Goal: Transaction & Acquisition: Purchase product/service

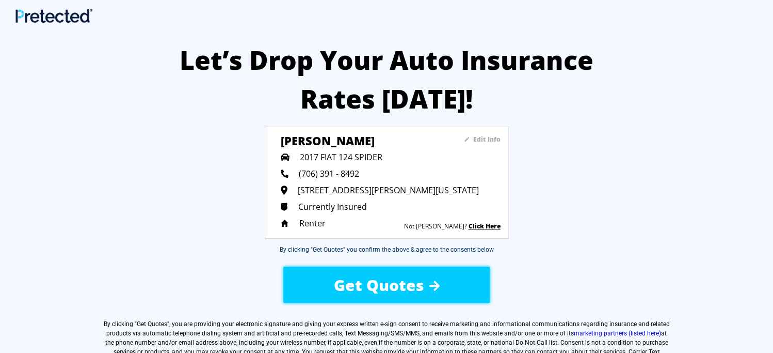
click at [481, 135] on sapn "Edit Info" at bounding box center [486, 139] width 27 height 9
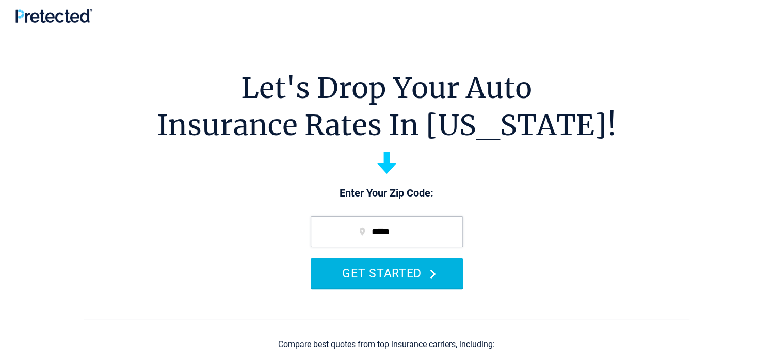
click at [406, 268] on button "GET STARTED" at bounding box center [387, 273] width 152 height 29
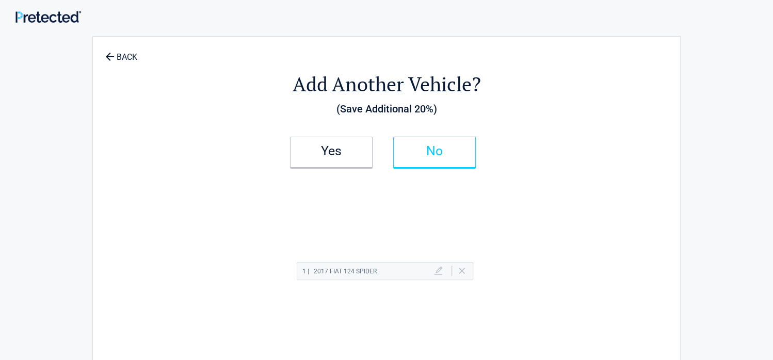
click at [423, 150] on h2 "No" at bounding box center [434, 151] width 61 height 7
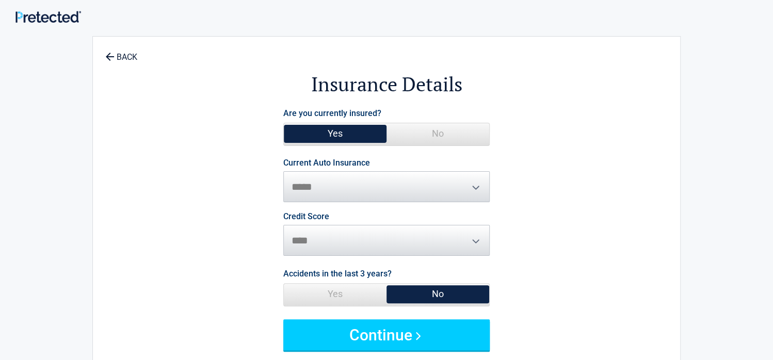
click at [333, 130] on span "Yes" at bounding box center [335, 133] width 103 height 21
click at [351, 178] on select "**********" at bounding box center [386, 186] width 207 height 31
select select "**********"
click at [283, 171] on select "**********" at bounding box center [386, 186] width 207 height 31
click at [436, 292] on span "No" at bounding box center [438, 294] width 103 height 21
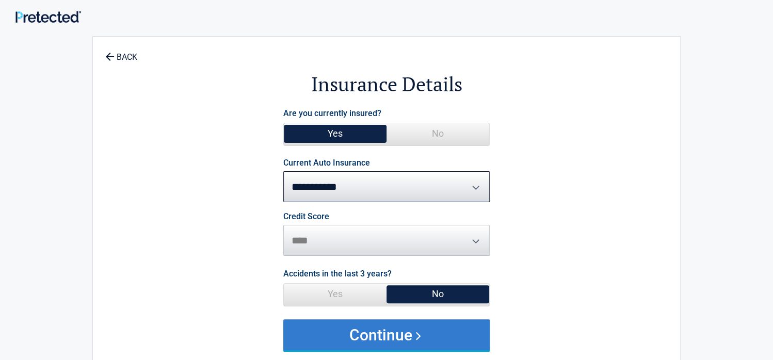
click at [394, 333] on button "Continue" at bounding box center [386, 335] width 207 height 31
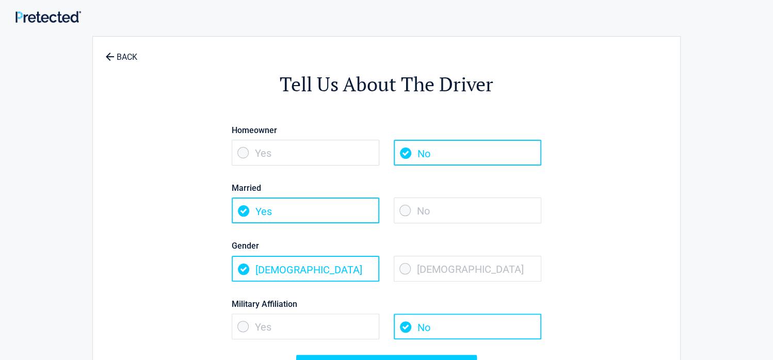
click at [406, 211] on span "No" at bounding box center [468, 211] width 148 height 26
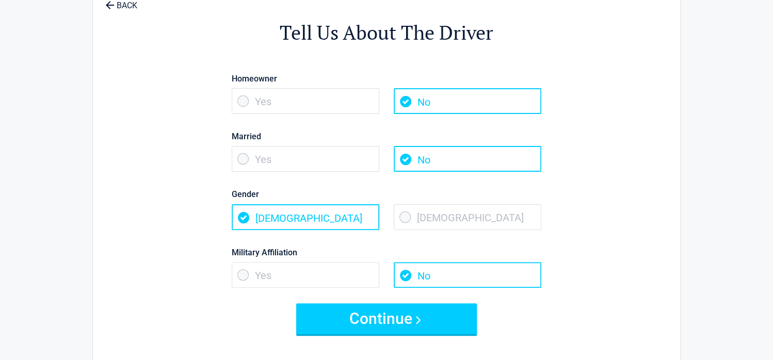
scroll to position [103, 0]
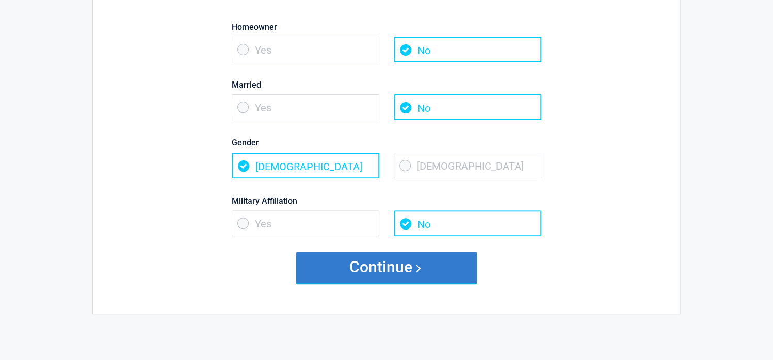
click at [361, 261] on button "Continue" at bounding box center [386, 267] width 181 height 31
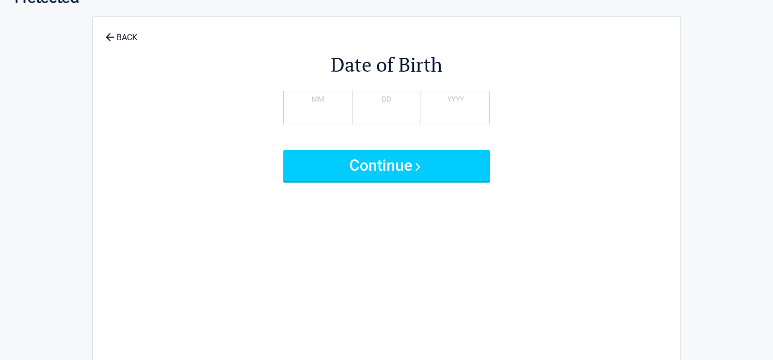
scroll to position [0, 0]
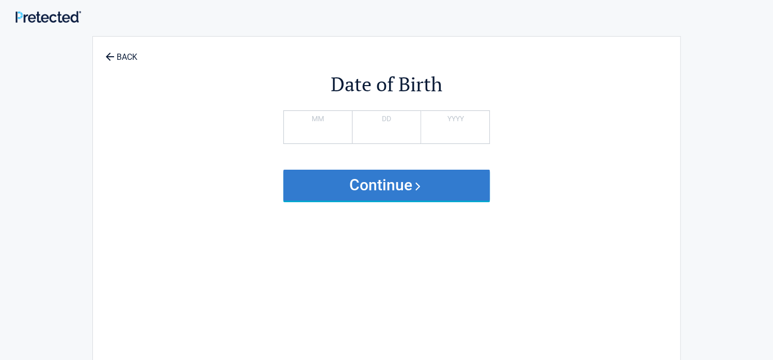
click at [370, 182] on button "Continue" at bounding box center [386, 185] width 207 height 31
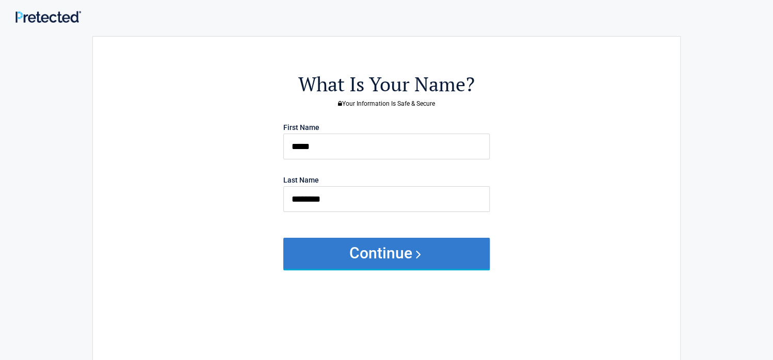
click at [373, 249] on button "Continue" at bounding box center [386, 253] width 207 height 31
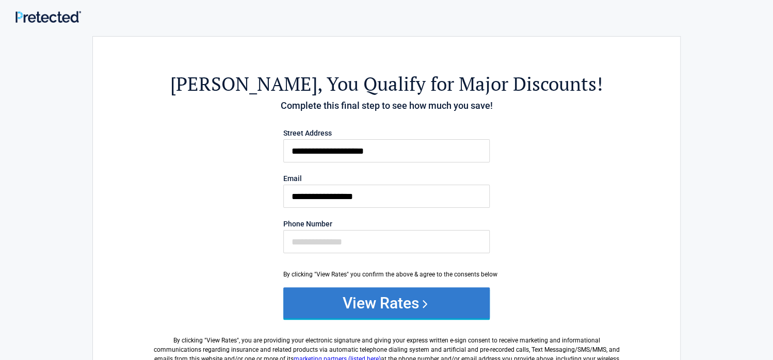
click at [386, 299] on button "View Rates" at bounding box center [386, 303] width 207 height 31
